Goal: Task Accomplishment & Management: Manage account settings

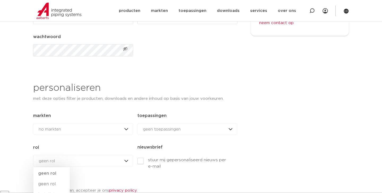
scroll to position [107, 0]
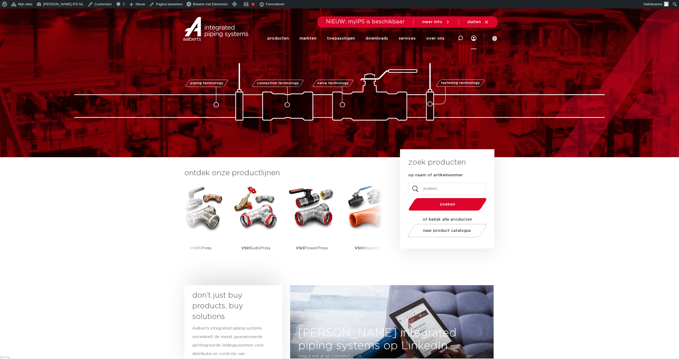
click at [475, 38] on link "Menu" at bounding box center [473, 38] width 5 height 21
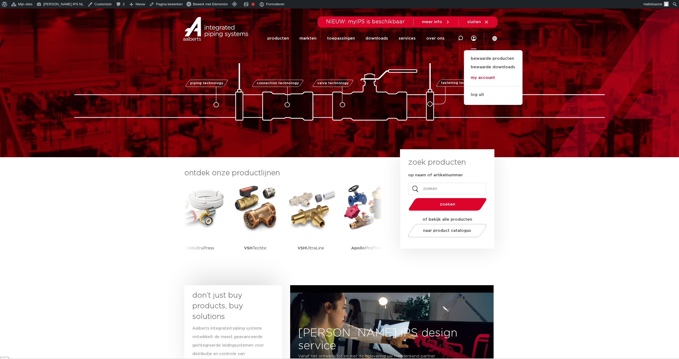
click at [485, 78] on link "my account" at bounding box center [493, 77] width 59 height 11
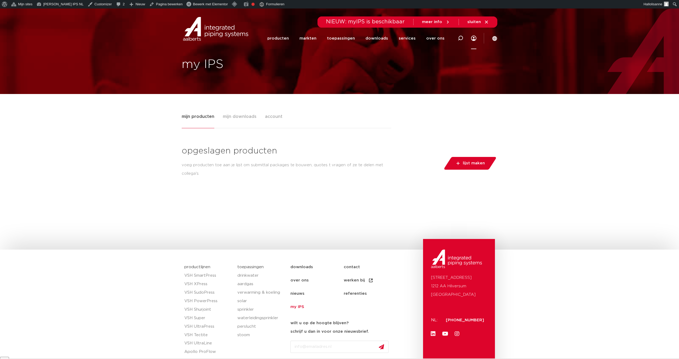
click at [472, 161] on span "lijst maken" at bounding box center [474, 163] width 22 height 8
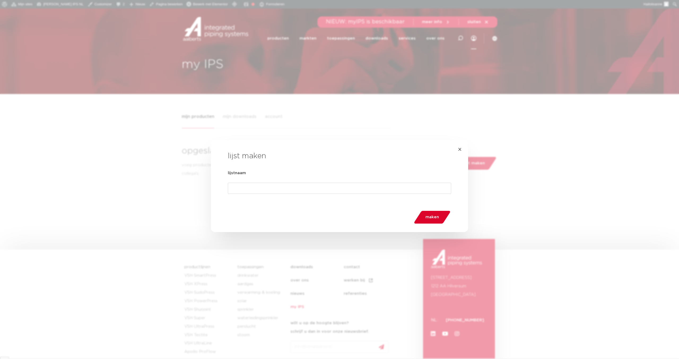
click at [428, 189] on input "lijstnaam" at bounding box center [339, 188] width 223 height 11
click at [461, 148] on span "×" at bounding box center [460, 149] width 4 height 6
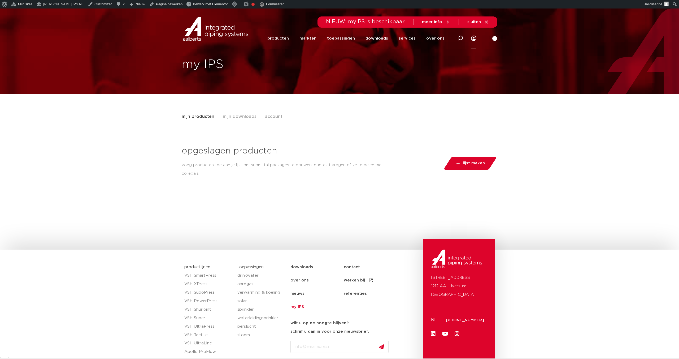
click at [240, 114] on span "mijn downloads" at bounding box center [240, 116] width 34 height 11
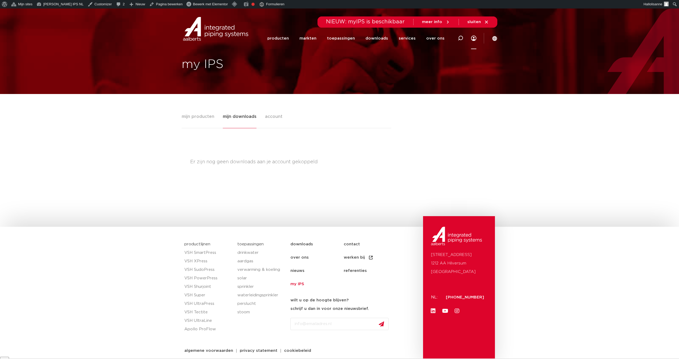
click at [204, 115] on span "mijn producten" at bounding box center [198, 116] width 33 height 11
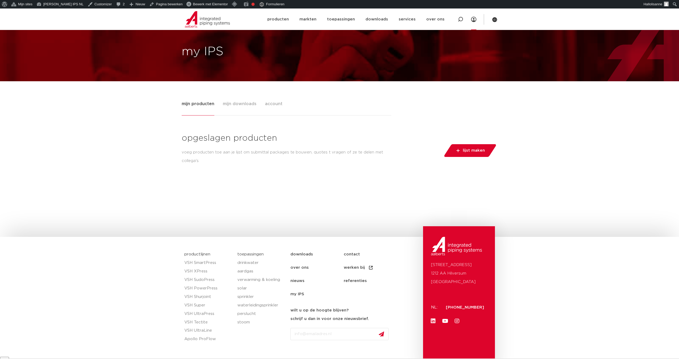
scroll to position [13, 0]
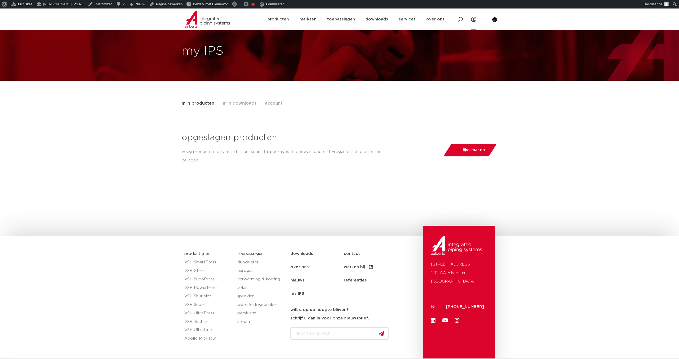
click at [466, 149] on span "lijst maken" at bounding box center [474, 150] width 22 height 8
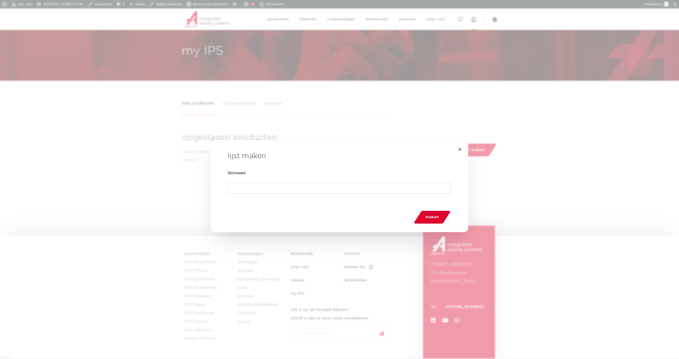
click at [287, 190] on input "lijstnaam" at bounding box center [339, 188] width 223 height 11
type input "Test"
click at [430, 219] on span "maken" at bounding box center [433, 217] width 14 height 8
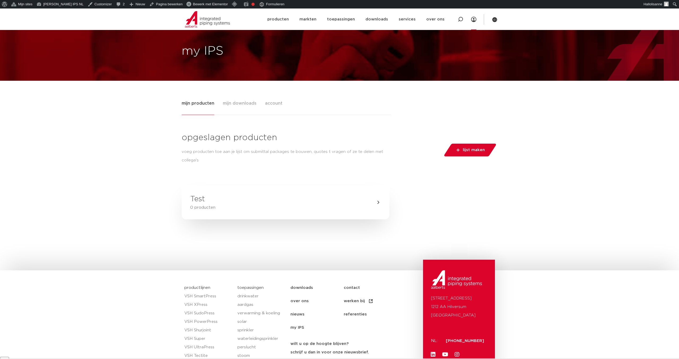
click at [368, 210] on link "Test 0 producten" at bounding box center [286, 202] width 208 height 34
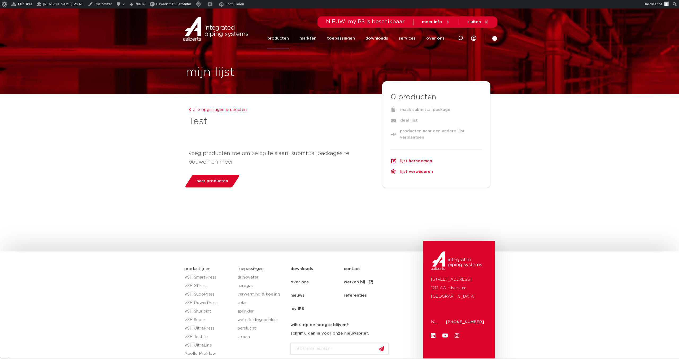
click at [417, 110] on div "maak submittal package" at bounding box center [436, 110] width 91 height 6
click at [206, 181] on span "naar producten" at bounding box center [213, 181] width 32 height 8
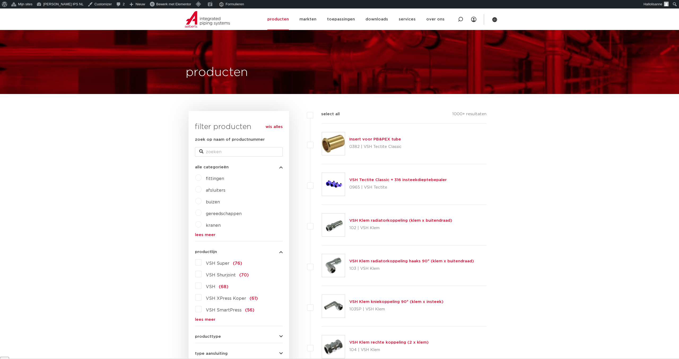
click at [313, 111] on label "select all" at bounding box center [326, 114] width 27 height 6
click at [321, 111] on input "select all" at bounding box center [322, 112] width 3 height 3
checkbox input "true"
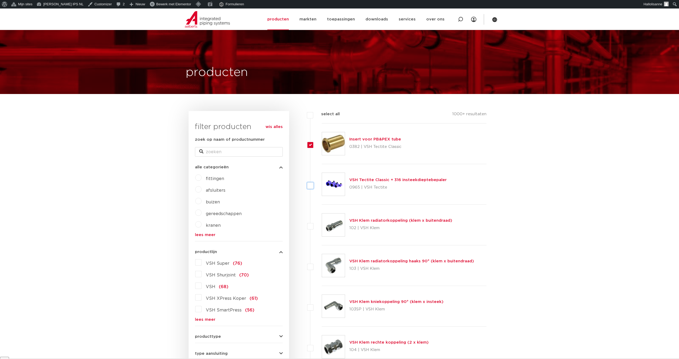
checkbox input "true"
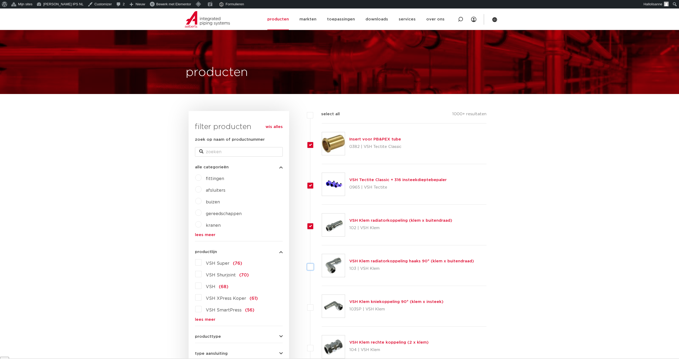
checkbox input "true"
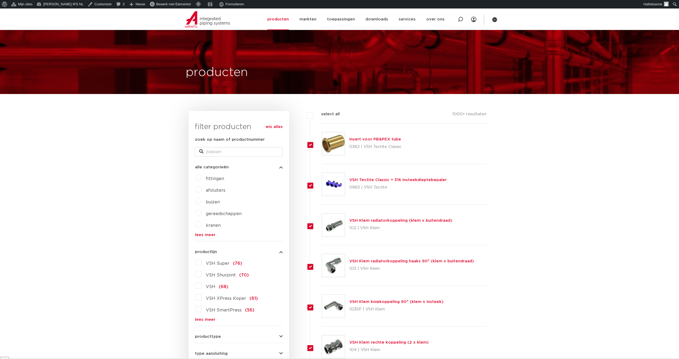
checkbox input "true"
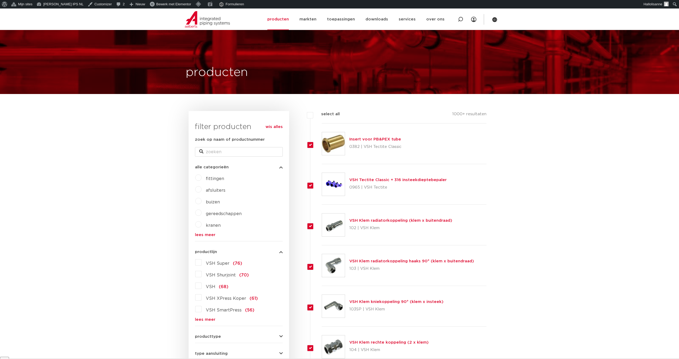
checkbox input "true"
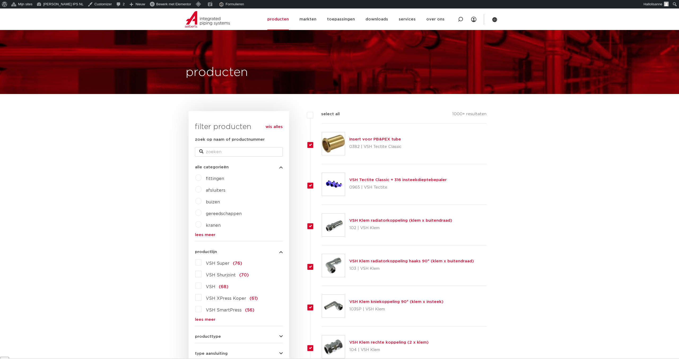
checkbox input "true"
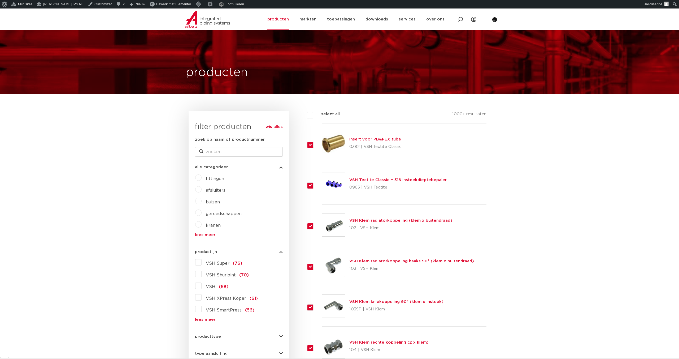
checkbox input "true"
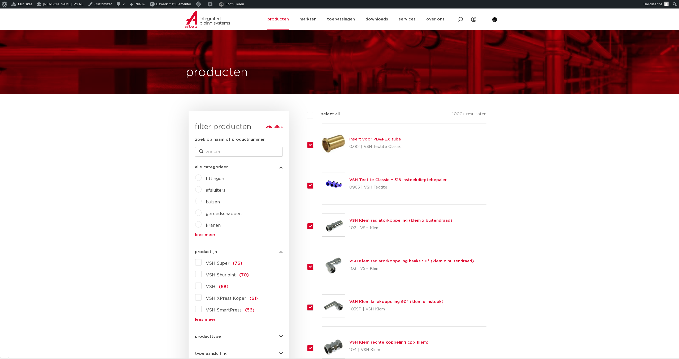
checkbox input "true"
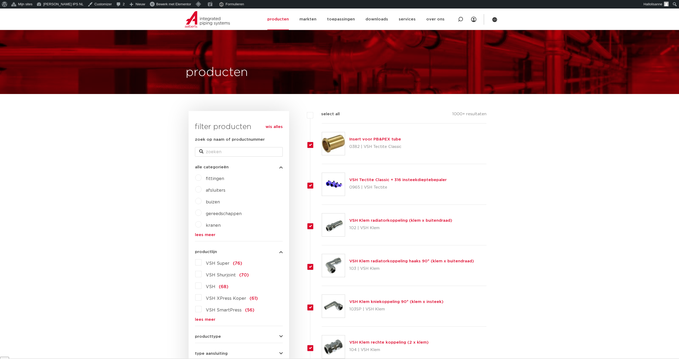
checkbox input "true"
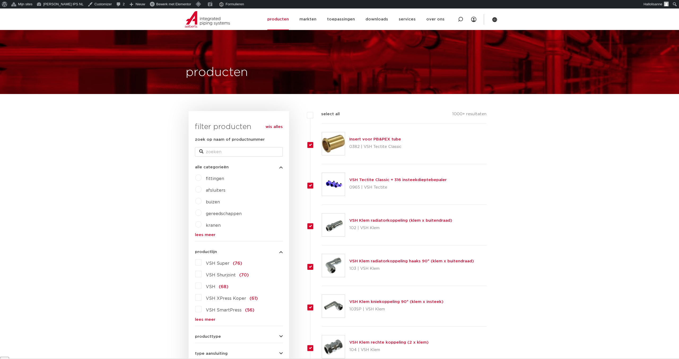
checkbox input "true"
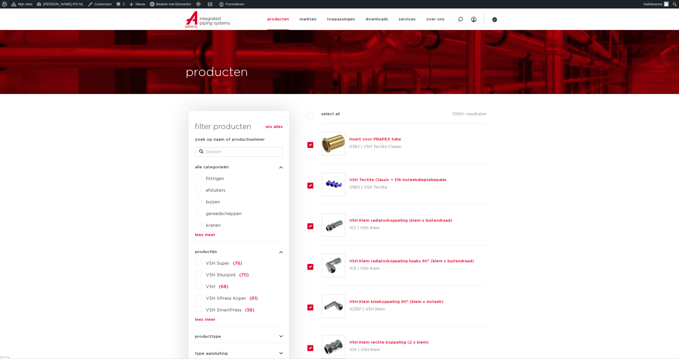
checkbox input "true"
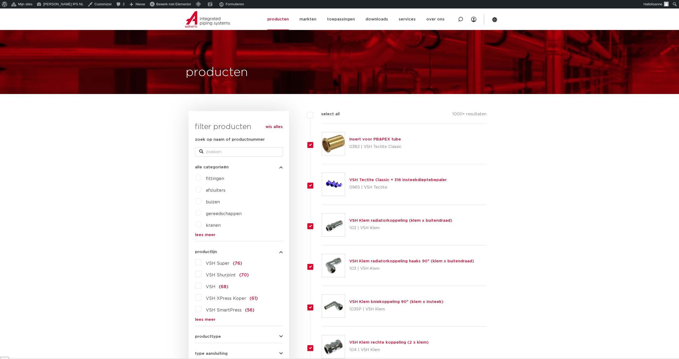
checkbox input "true"
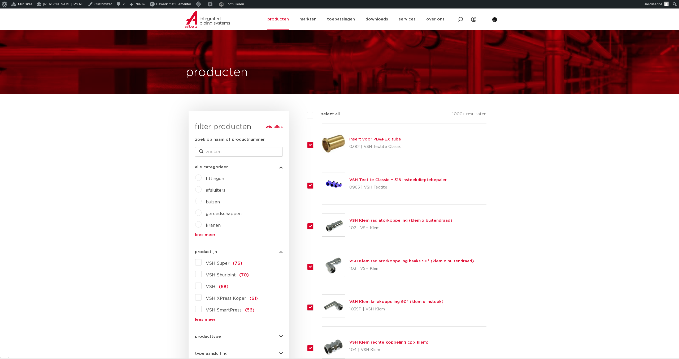
checkbox input "true"
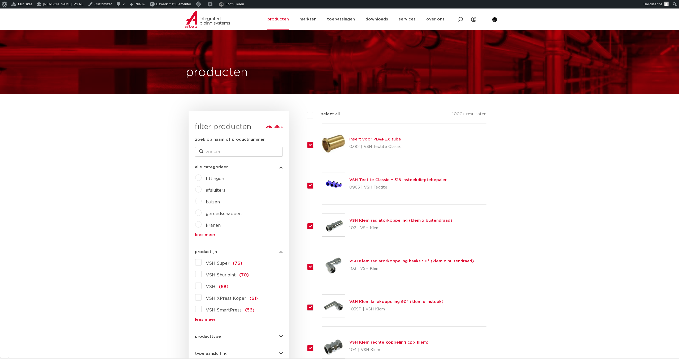
checkbox input "true"
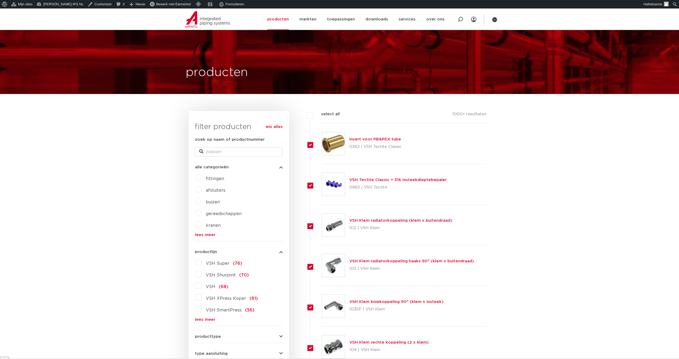
checkbox input "true"
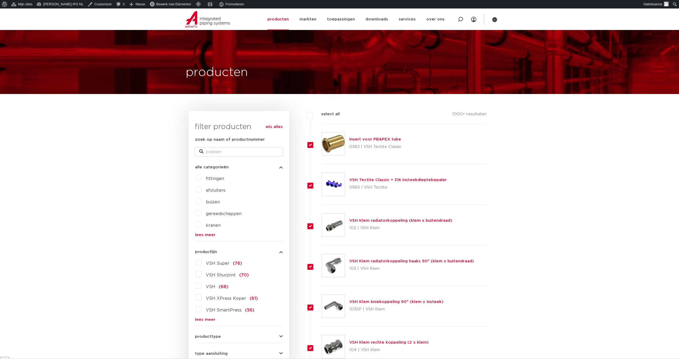
checkbox input "true"
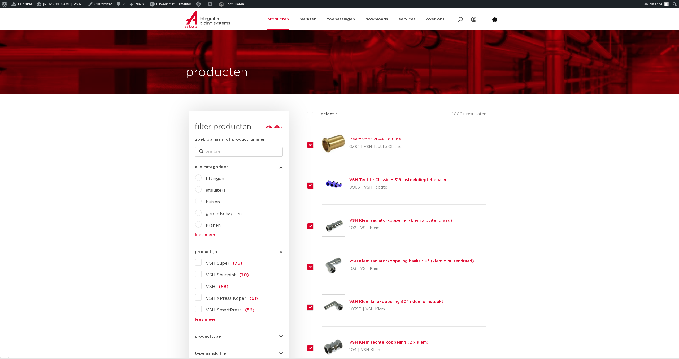
checkbox input "true"
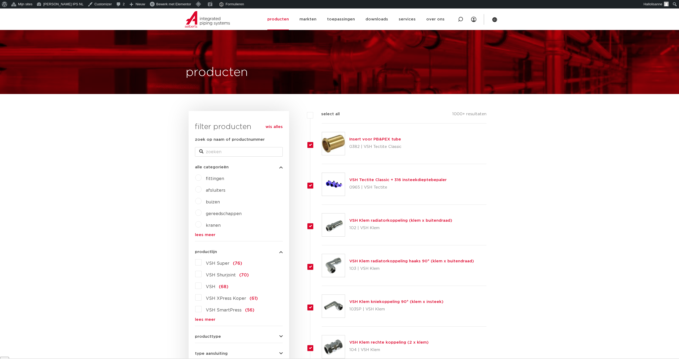
checkbox input "true"
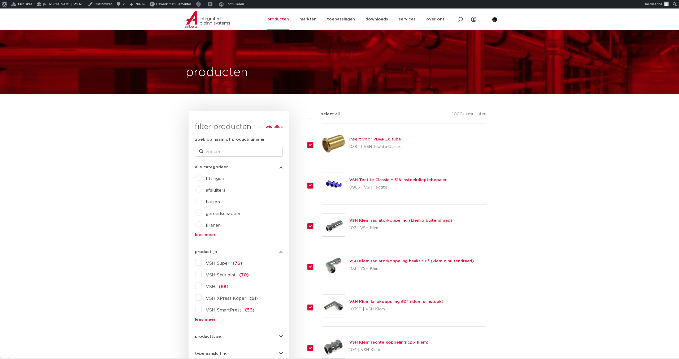
checkbox input "true"
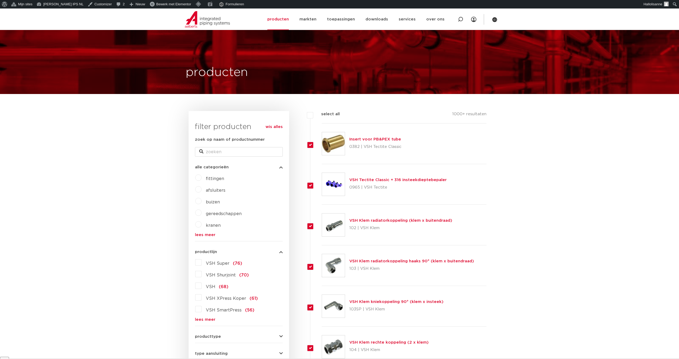
checkbox input "true"
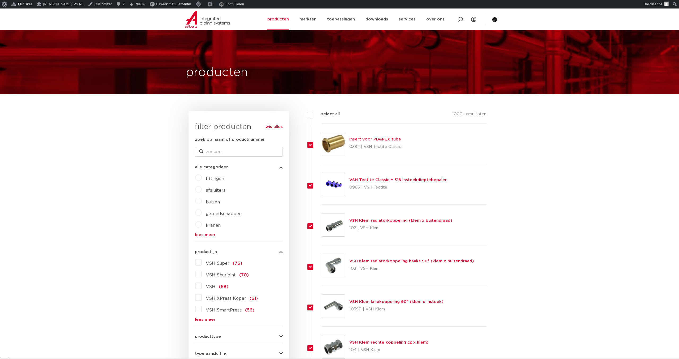
checkbox input "true"
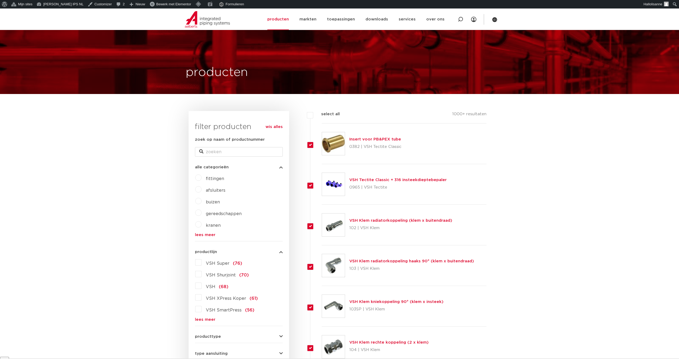
checkbox input "true"
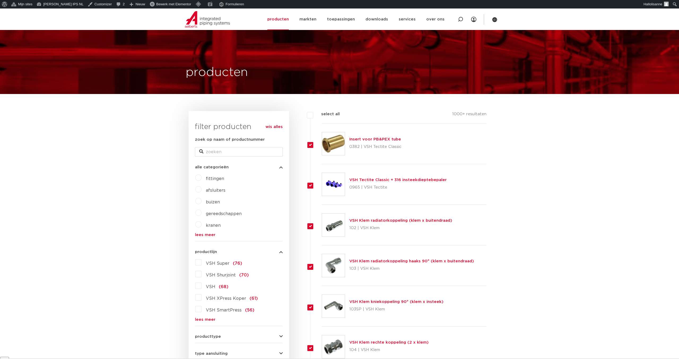
checkbox input "true"
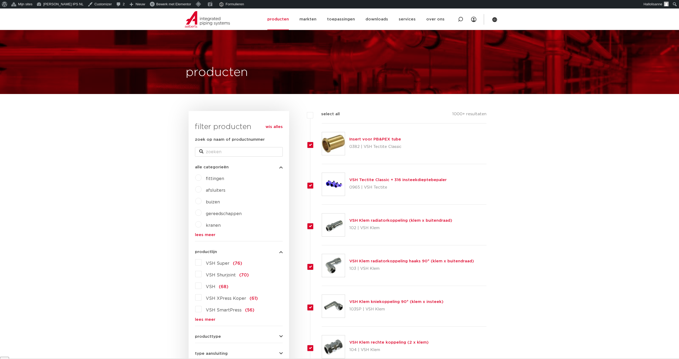
checkbox input "true"
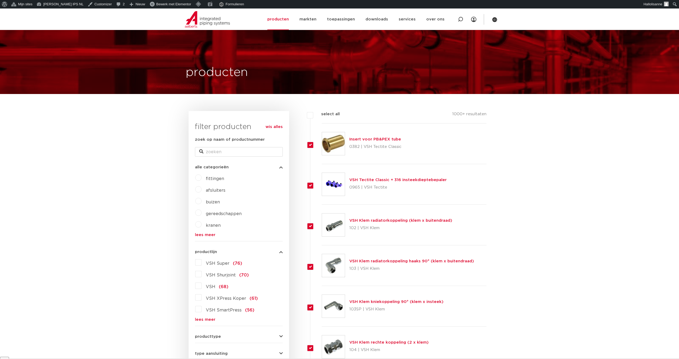
checkbox input "true"
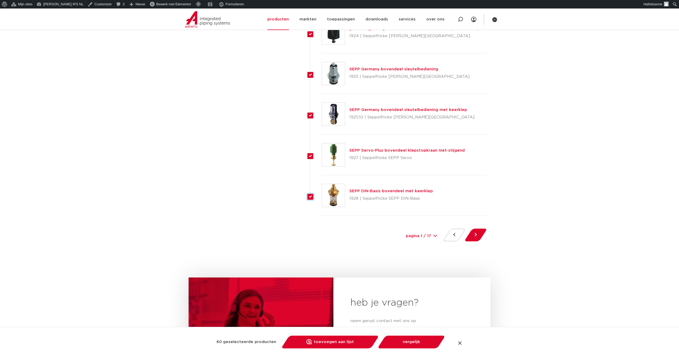
scroll to position [2354, 0]
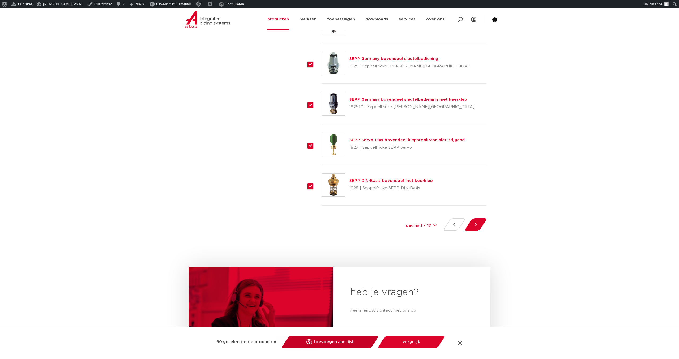
click at [336, 343] on link "toevoegen aan lijst opslaan in my IPS" at bounding box center [330, 341] width 90 height 13
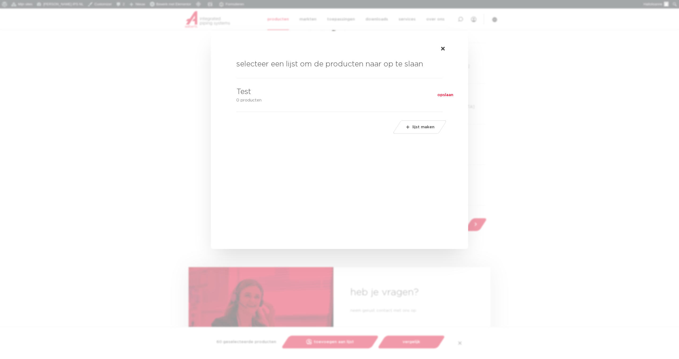
click at [443, 98] on span "opslaan" at bounding box center [446, 95] width 16 height 6
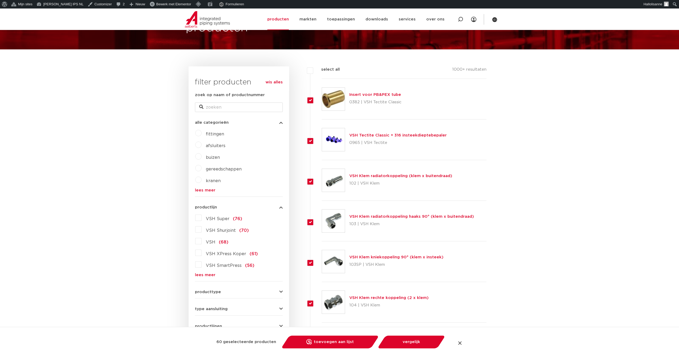
scroll to position [43, 0]
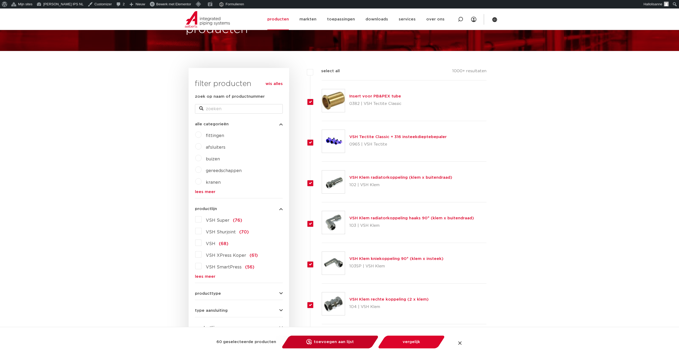
click at [316, 344] on link "toevoegen aan lijst opslaan in my IPS" at bounding box center [330, 341] width 90 height 13
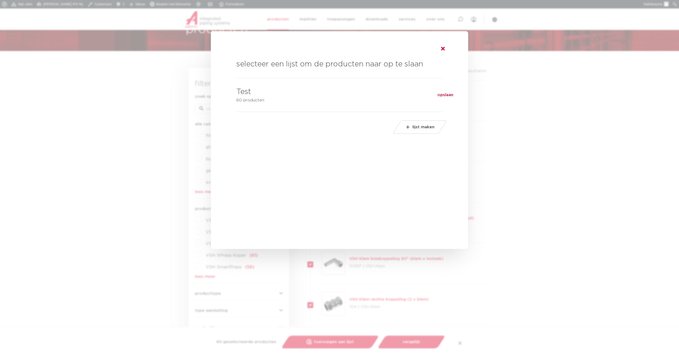
click at [445, 48] on icon at bounding box center [443, 48] width 4 height 5
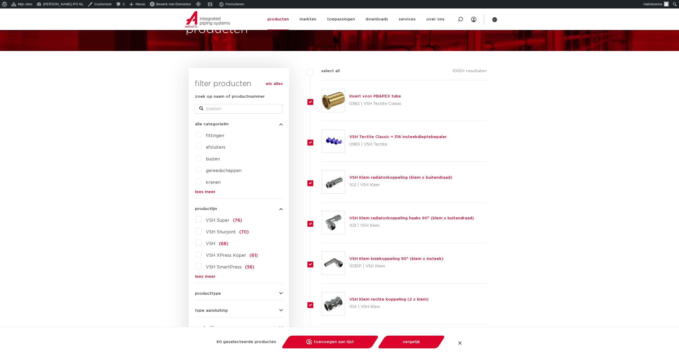
scroll to position [0, 0]
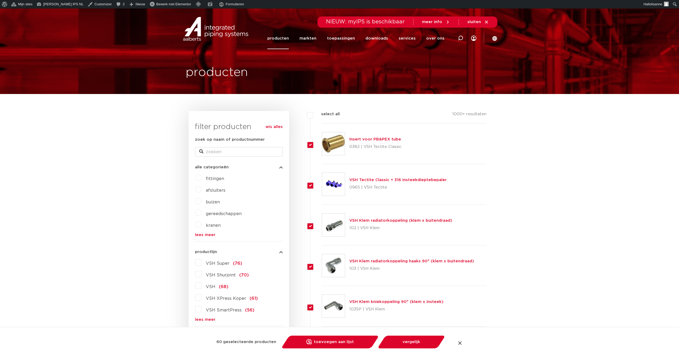
click at [229, 74] on h1 "producten" at bounding box center [217, 72] width 62 height 17
click at [461, 343] on div at bounding box center [460, 342] width 5 height 5
checkbox input "false"
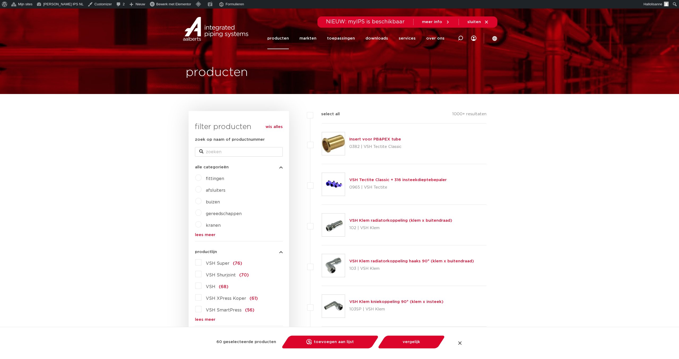
checkbox input "false"
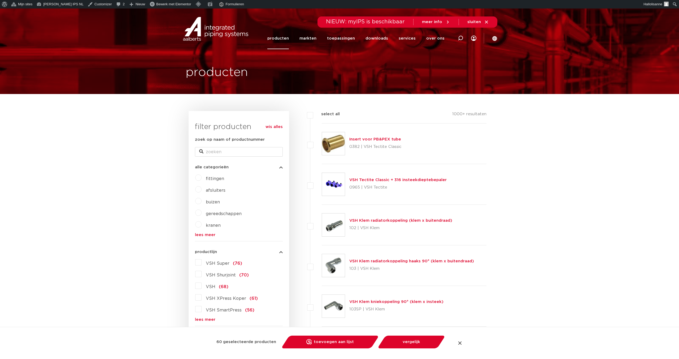
checkbox input "false"
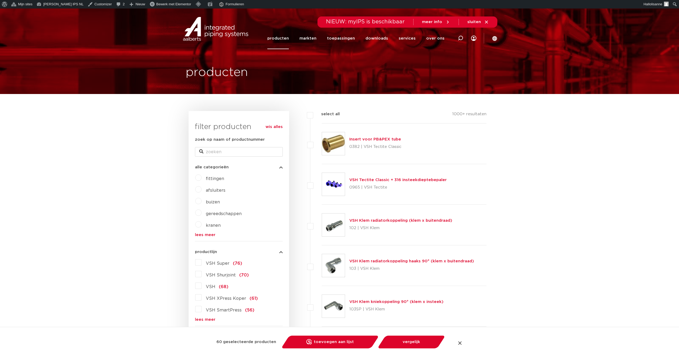
checkbox input "false"
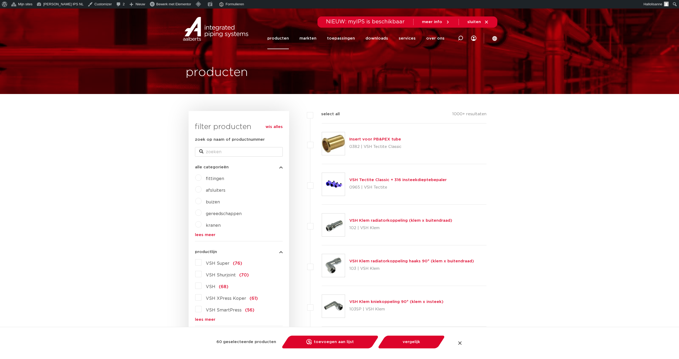
checkbox input "false"
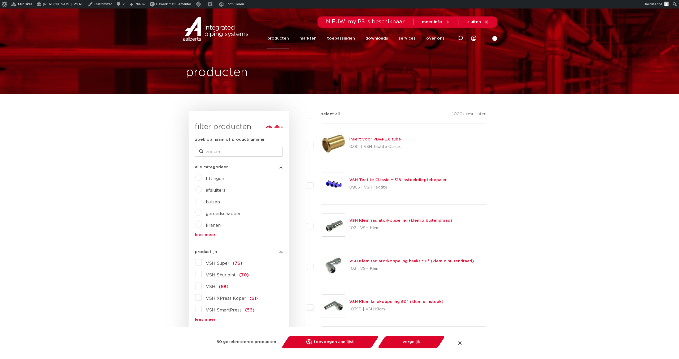
checkbox input "false"
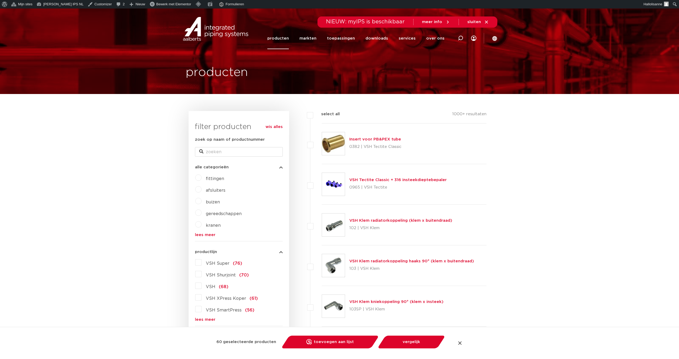
checkbox input "false"
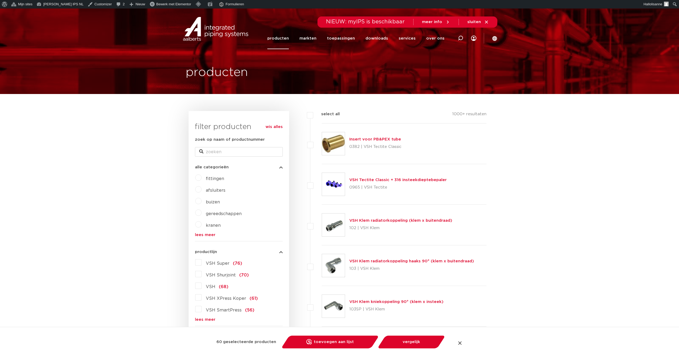
checkbox input "false"
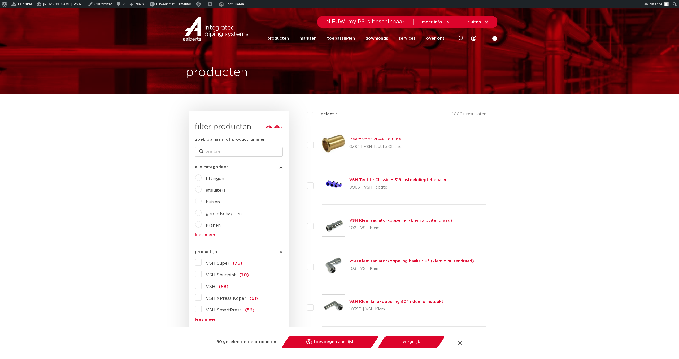
checkbox input "false"
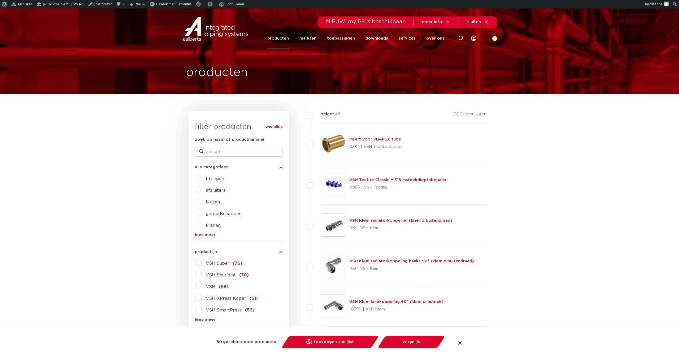
checkbox input "false"
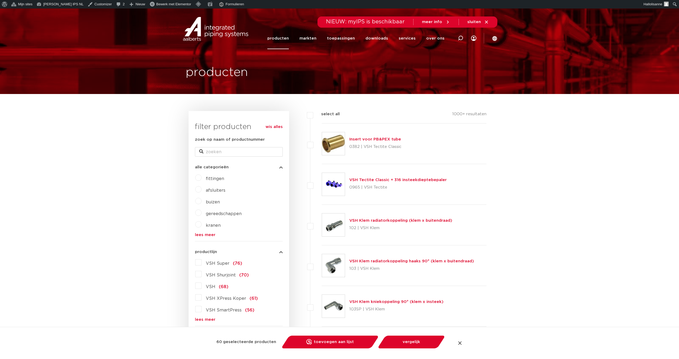
checkbox input "false"
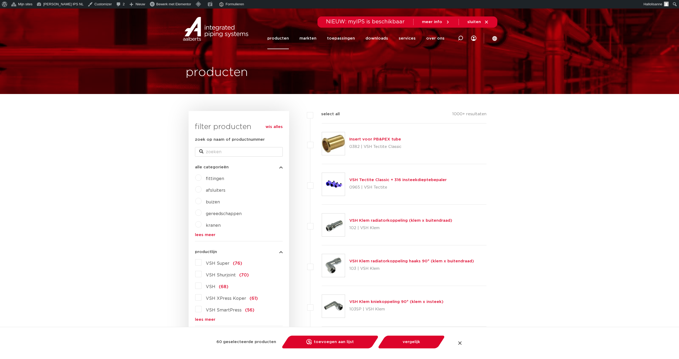
checkbox input "false"
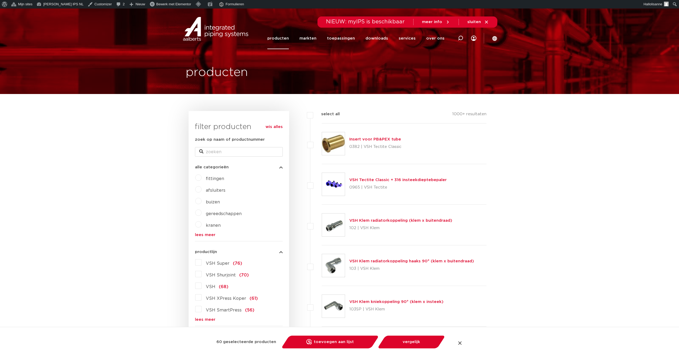
checkbox input "false"
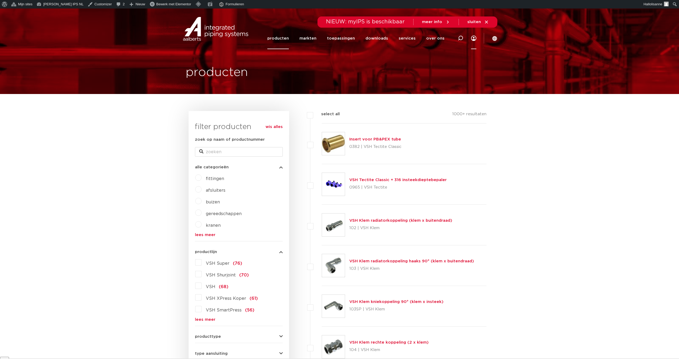
click at [476, 39] on link "Menu" at bounding box center [473, 38] width 5 height 21
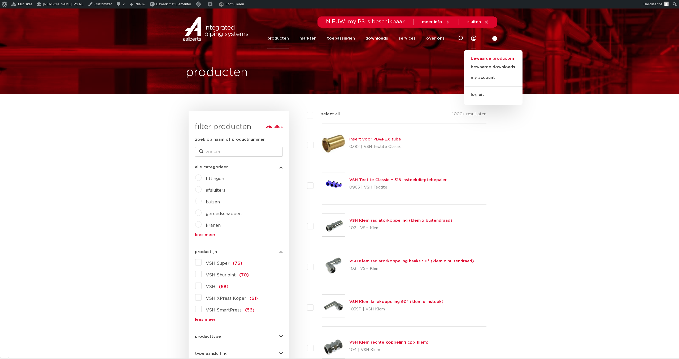
click at [482, 59] on link "bewaarde producten" at bounding box center [493, 58] width 59 height 6
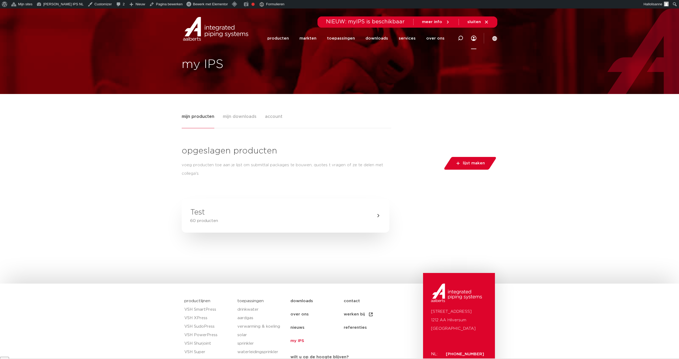
click at [331, 214] on link "Test 60 producten" at bounding box center [286, 216] width 208 height 34
click at [376, 217] on div "Tabs. Open items met enter of spatie, sluit af met escape en navigeer met de pi…" at bounding box center [378, 215] width 5 height 5
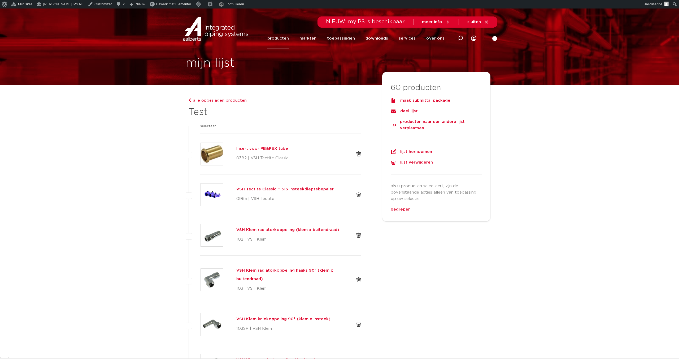
scroll to position [8, 0]
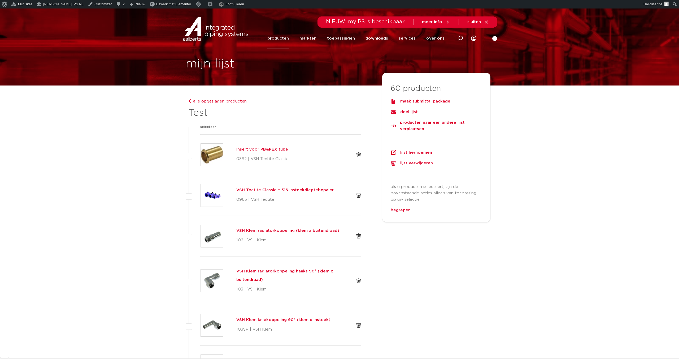
click at [410, 112] on div "deel lijst" at bounding box center [436, 112] width 91 height 6
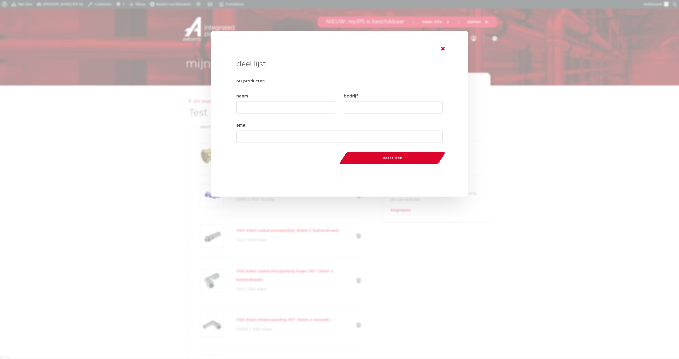
click at [442, 48] on icon at bounding box center [443, 48] width 4 height 5
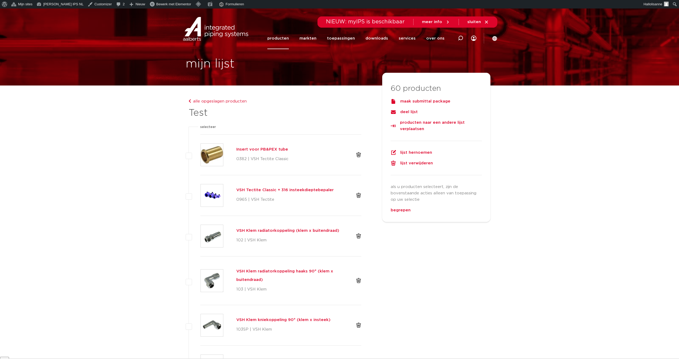
click at [409, 112] on div "deel lijst" at bounding box center [436, 112] width 91 height 6
